Goal: Book appointment/travel/reservation

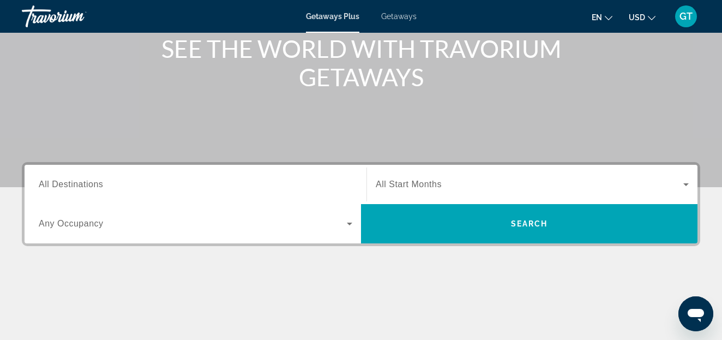
scroll to position [167, 0]
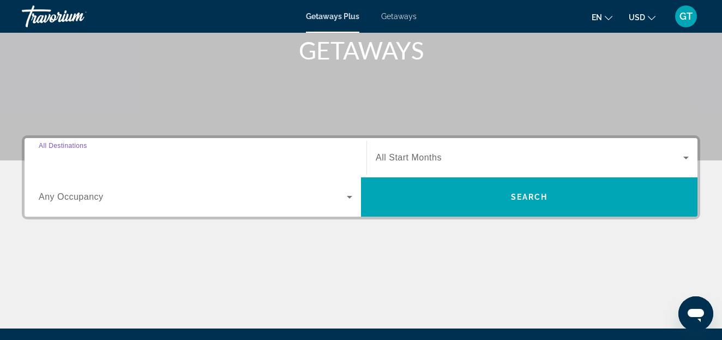
click at [118, 156] on input "Destination All Destinations" at bounding box center [196, 158] width 314 height 13
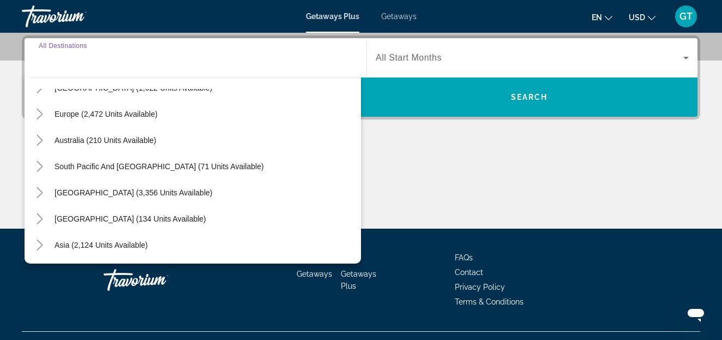
scroll to position [0, 0]
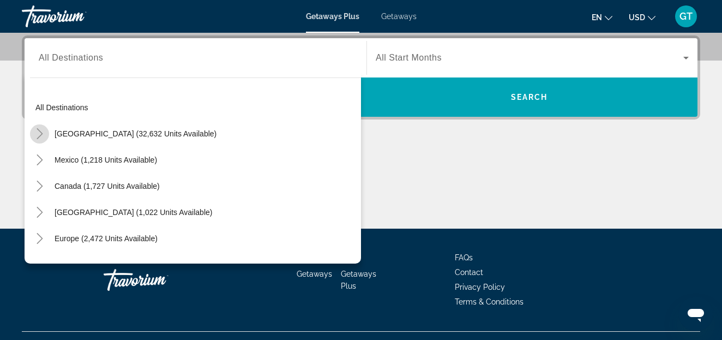
click at [39, 134] on icon "Toggle United States (32,632 units available)" at bounding box center [39, 133] width 11 height 11
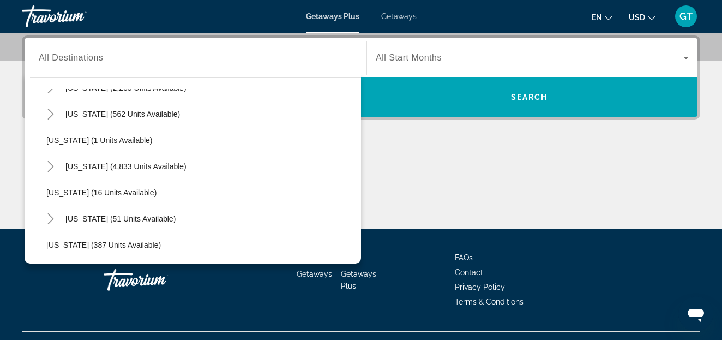
scroll to position [186, 0]
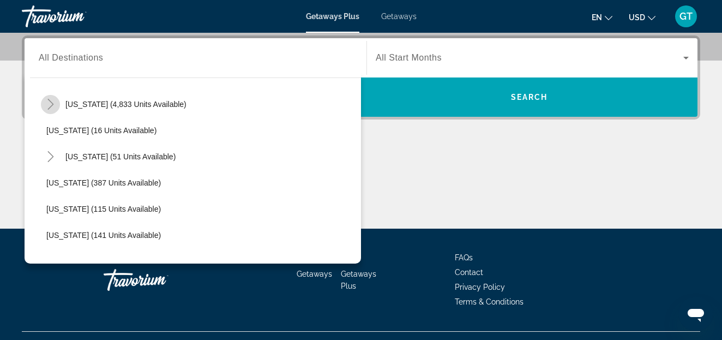
click at [52, 103] on icon "Toggle Florida (4,833 units available)" at bounding box center [50, 104] width 6 height 11
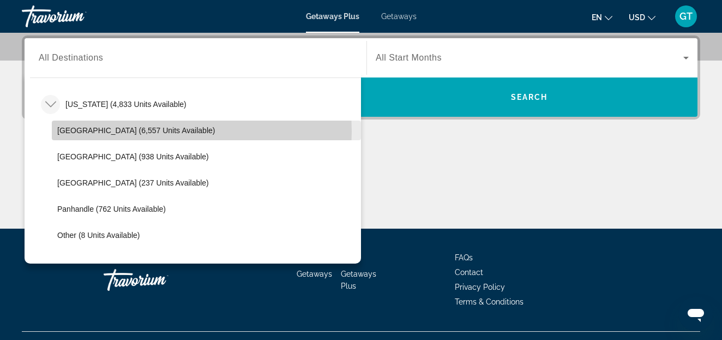
click at [105, 131] on span "[GEOGRAPHIC_DATA] (6,557 units available)" at bounding box center [136, 130] width 158 height 9
type input "**********"
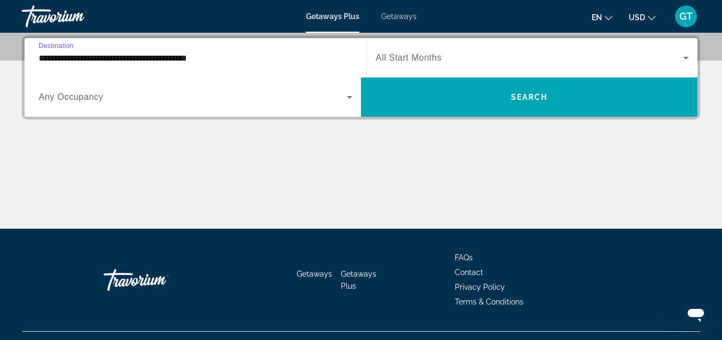
click at [684, 58] on icon "Search widget" at bounding box center [685, 58] width 5 height 3
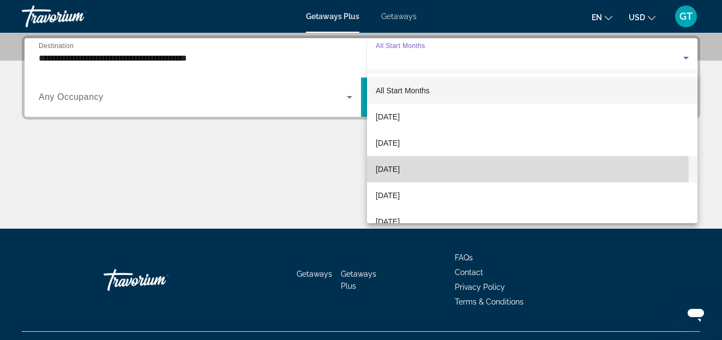
click at [391, 171] on span "[DATE]" at bounding box center [388, 168] width 24 height 13
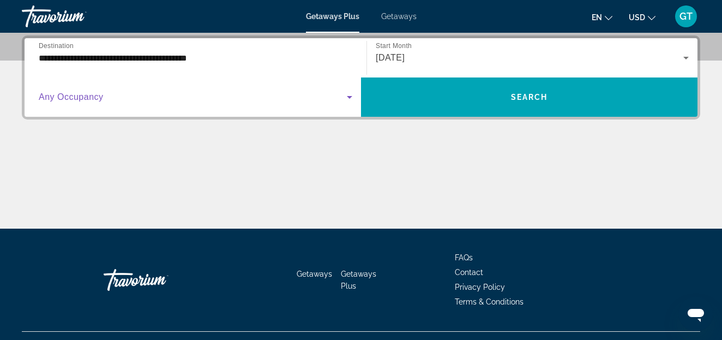
click at [349, 97] on icon "Search widget" at bounding box center [349, 97] width 5 height 3
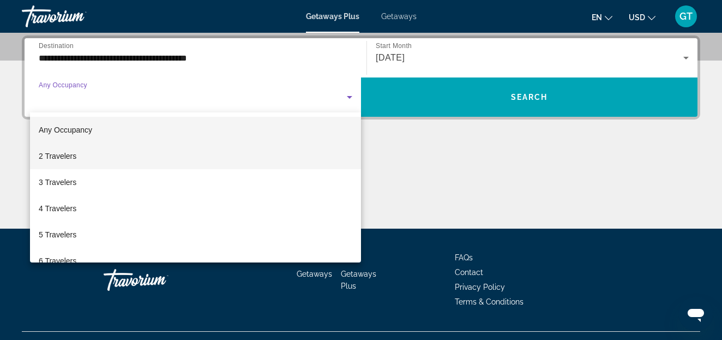
click at [49, 155] on span "2 Travelers" at bounding box center [58, 155] width 38 height 13
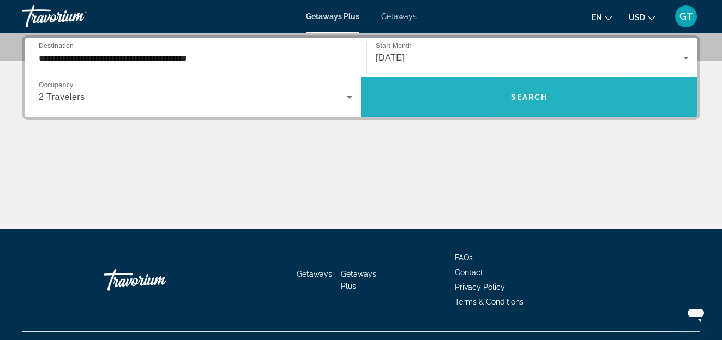
click at [527, 94] on span "Search" at bounding box center [529, 97] width 37 height 9
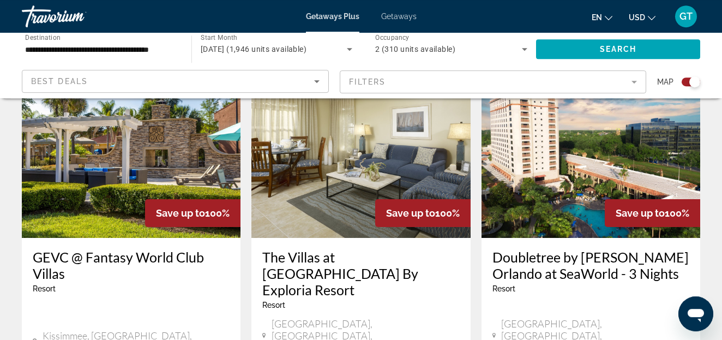
scroll to position [1279, 0]
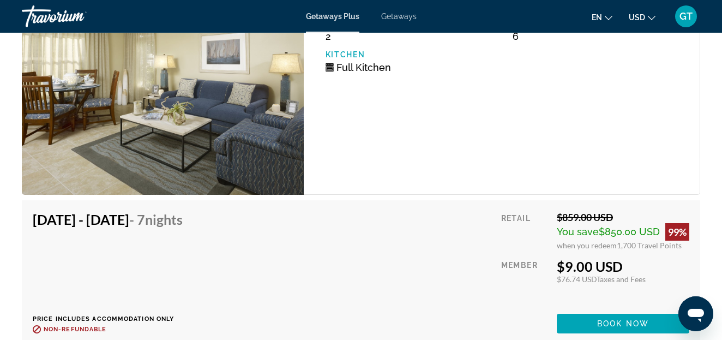
scroll to position [2336, 0]
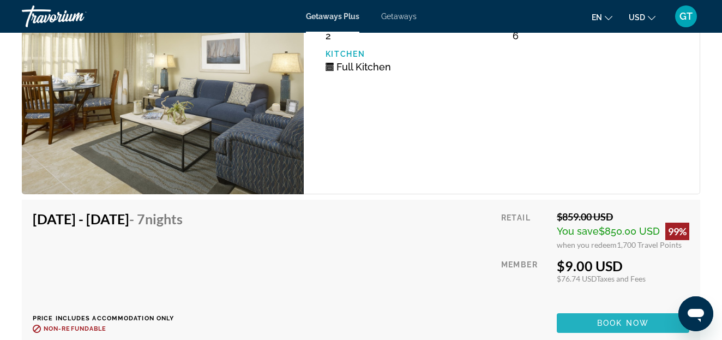
click at [625, 322] on span "Book now" at bounding box center [623, 322] width 52 height 9
